Goal: Transaction & Acquisition: Purchase product/service

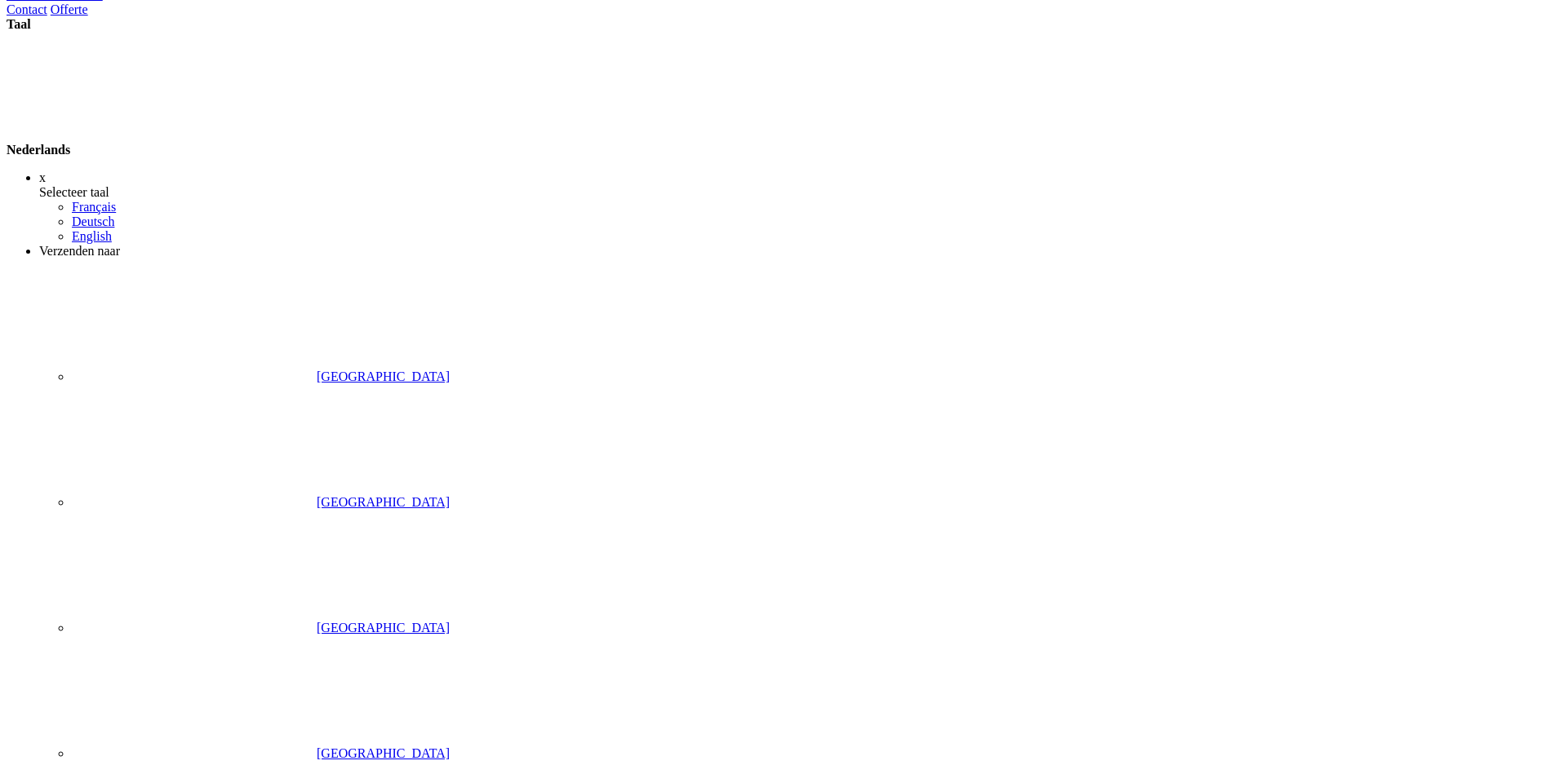
scroll to position [313, 0]
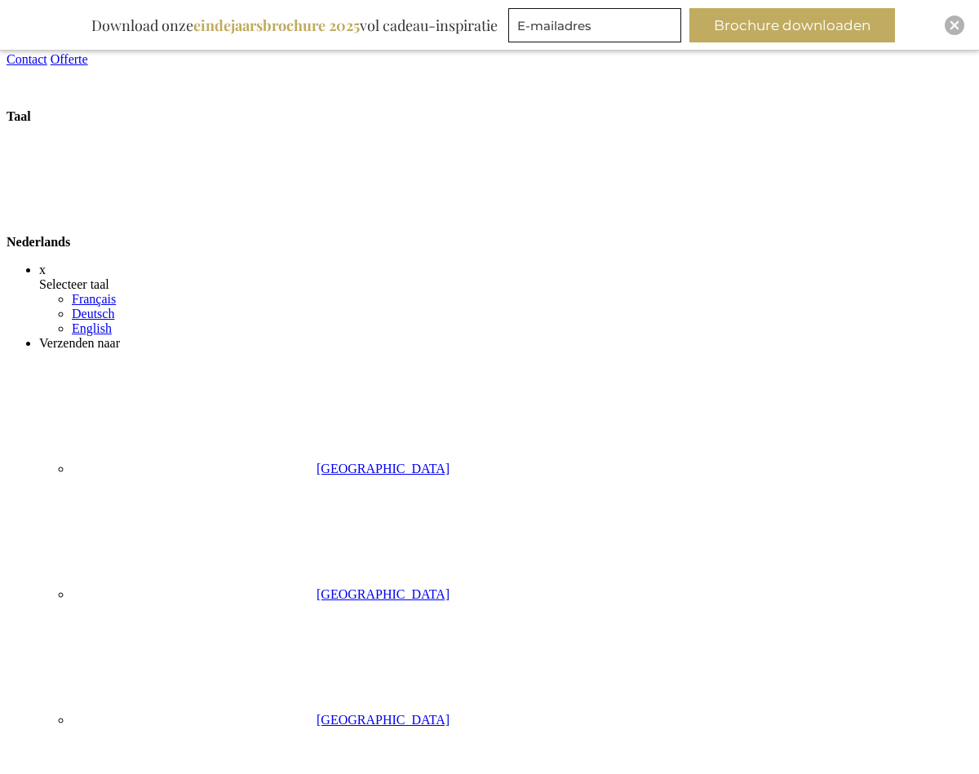
scroll to position [2, 0]
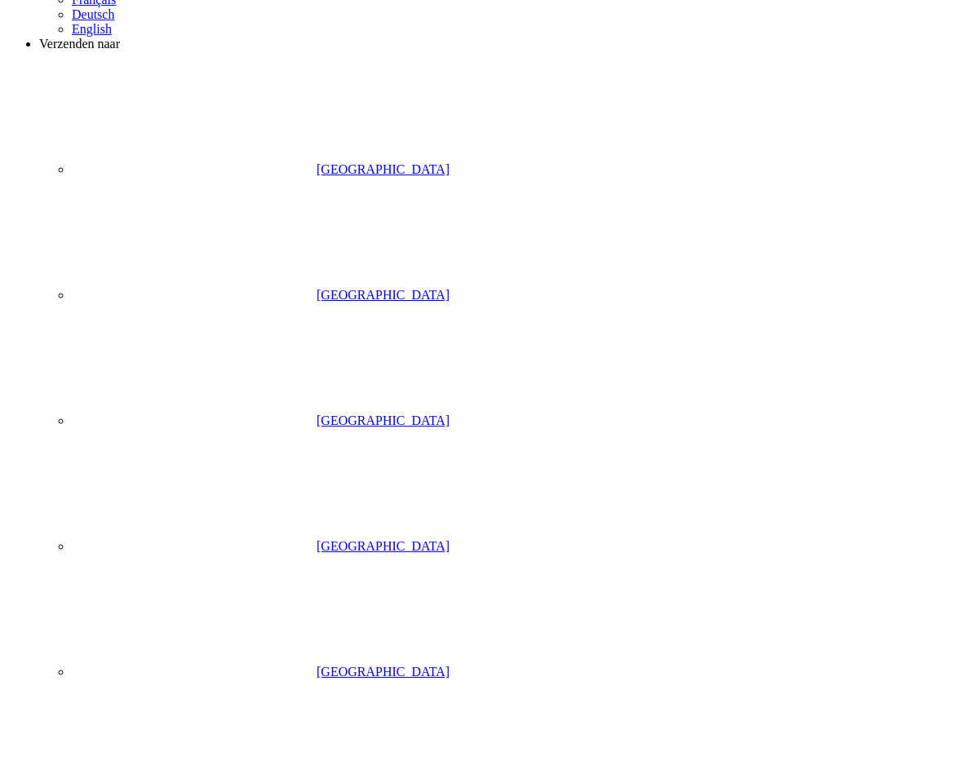
drag, startPoint x: 118, startPoint y: 462, endPoint x: 357, endPoint y: 444, distance: 238.9
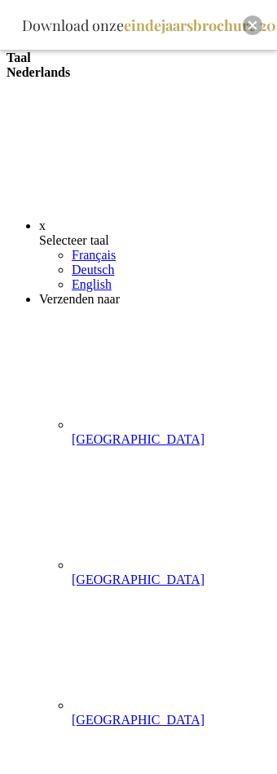
drag, startPoint x: 30, startPoint y: 109, endPoint x: 151, endPoint y: 111, distance: 120.8
